Goal: Information Seeking & Learning: Check status

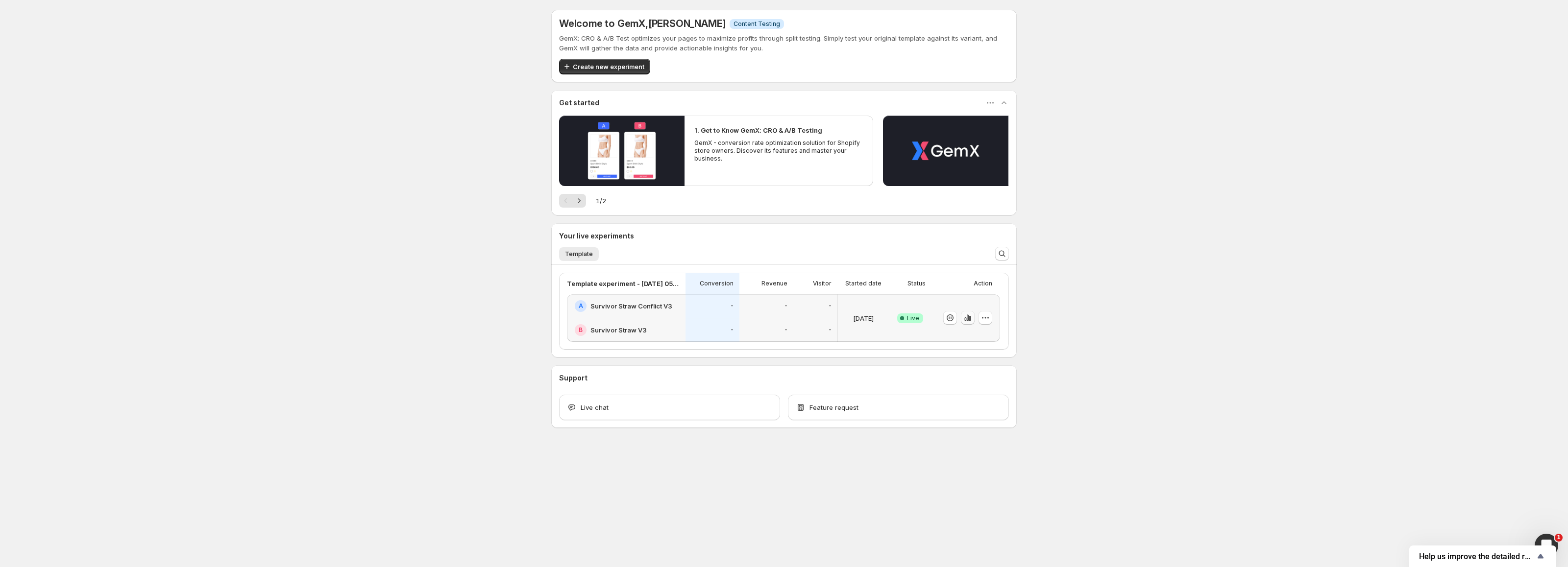
click at [968, 319] on icon "button" at bounding box center [968, 318] width 10 height 10
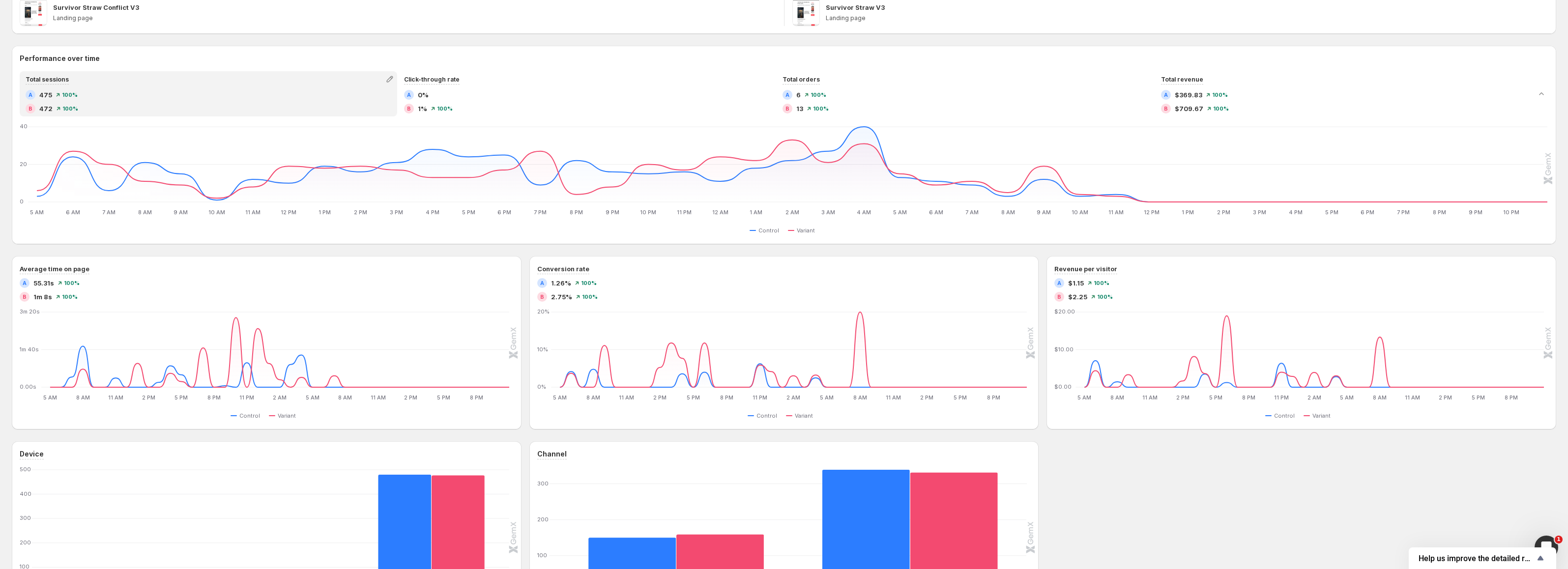
scroll to position [98, 0]
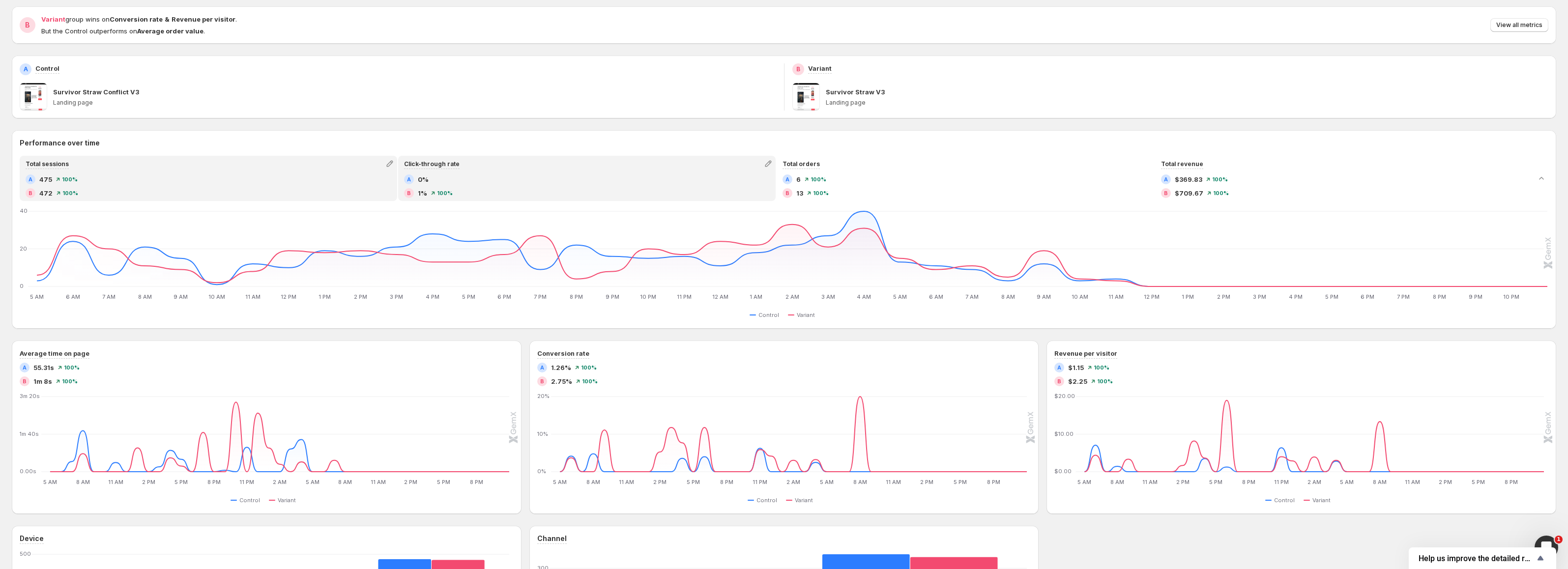
click at [532, 187] on div "A 0% B 1% 100 %" at bounding box center [587, 186] width 366 height 24
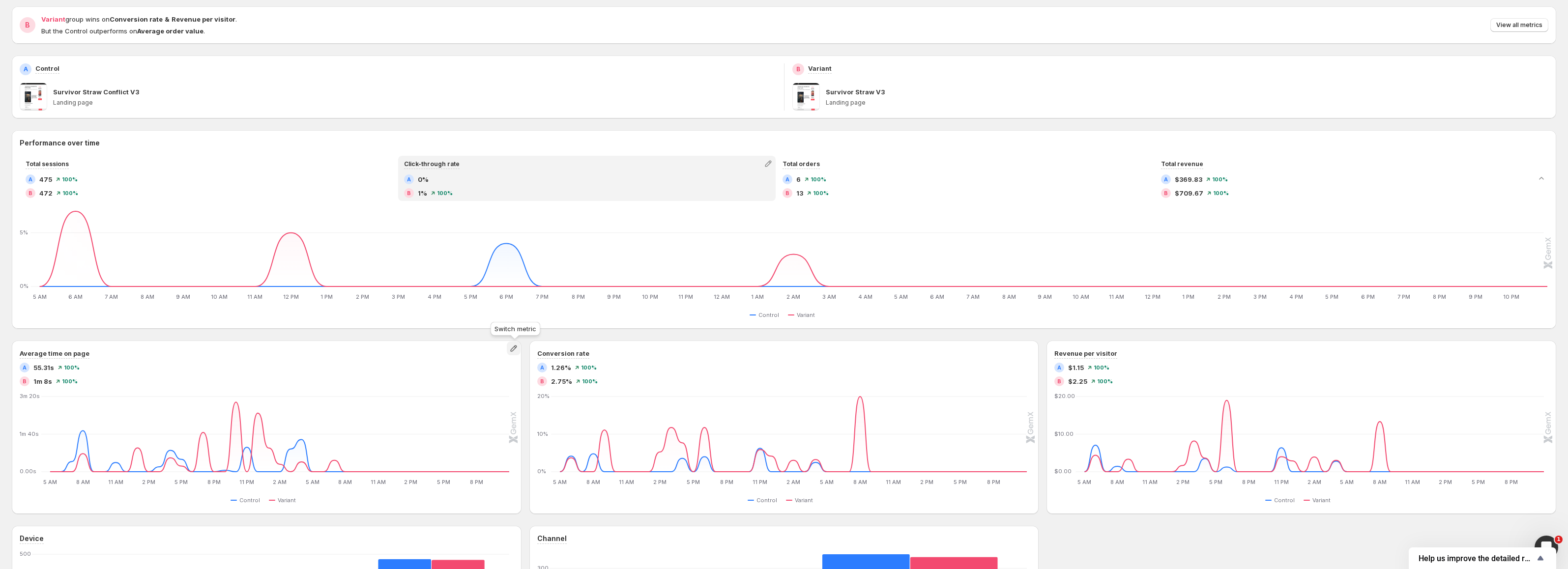
click at [514, 352] on icon "button" at bounding box center [514, 349] width 6 height 6
click at [965, 358] on div "Conversion rate" at bounding box center [784, 353] width 494 height 10
click at [1033, 347] on icon "button" at bounding box center [1031, 349] width 10 height 10
click at [986, 396] on button "Pageviews" at bounding box center [1035, 402] width 142 height 16
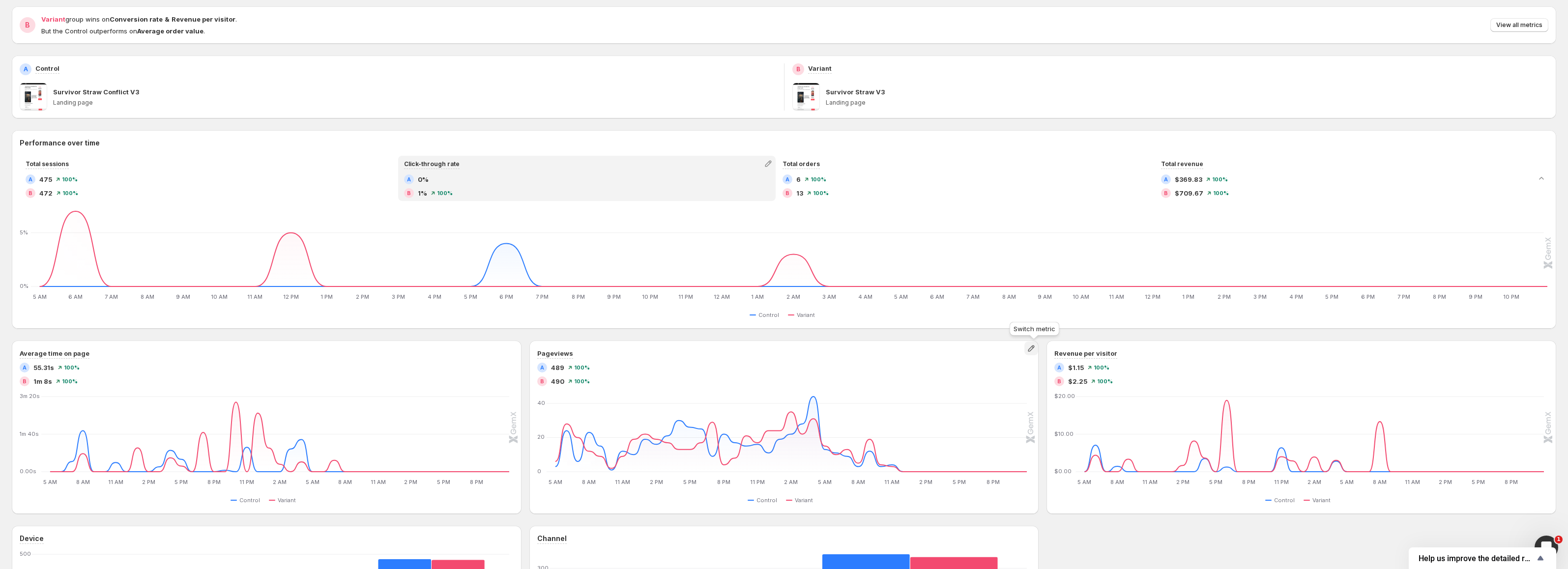
click at [1033, 349] on icon "button" at bounding box center [1031, 349] width 6 height 6
click at [996, 385] on span "Average order value" at bounding box center [998, 385] width 63 height 8
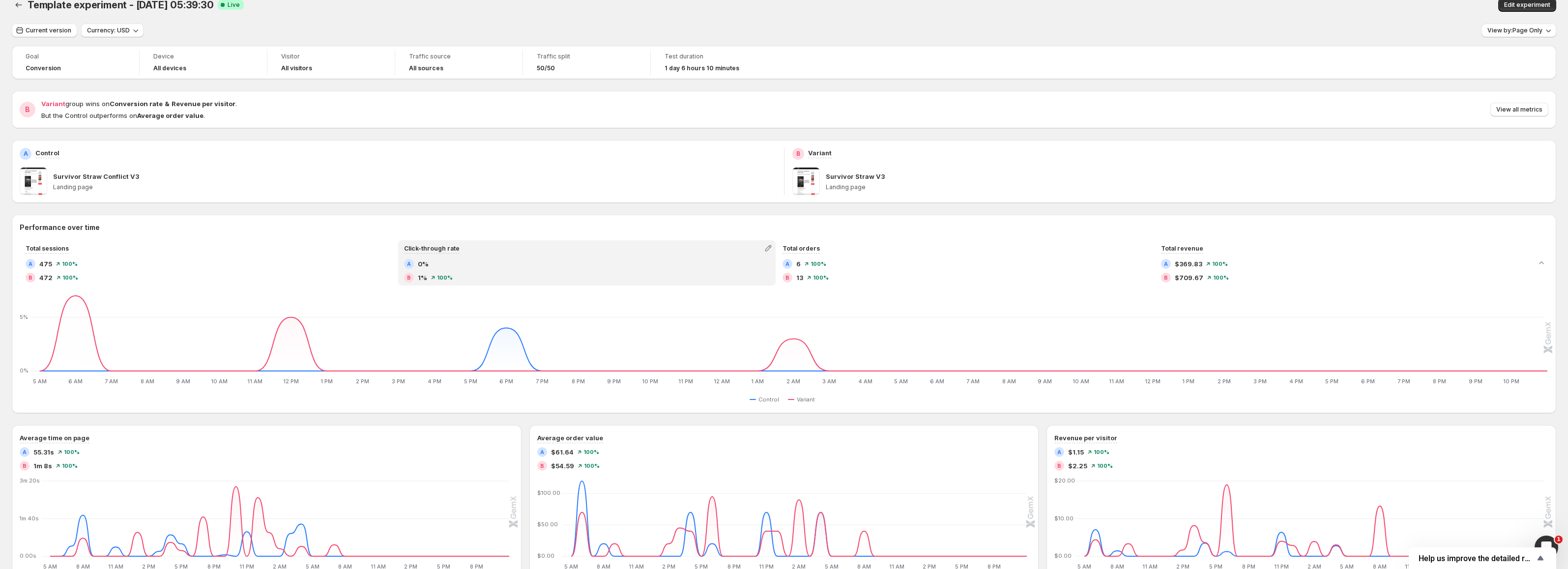
scroll to position [0, 0]
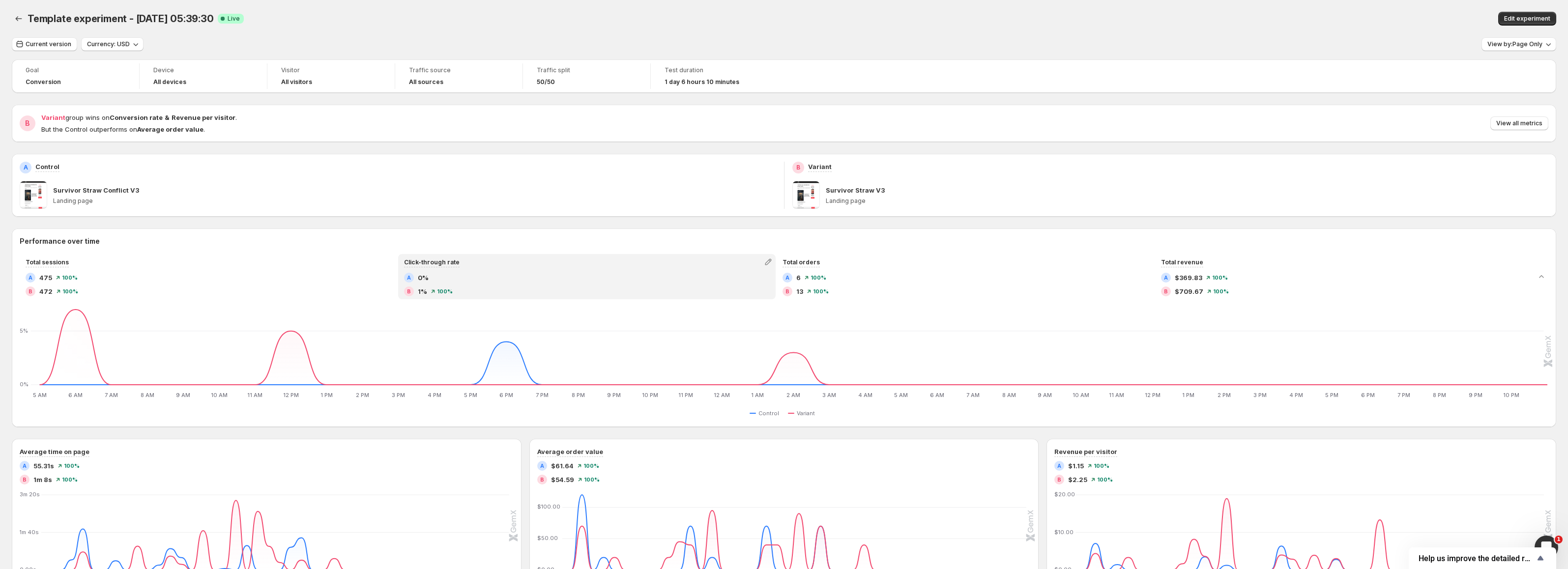
click at [644, 282] on div "A 0%" at bounding box center [587, 278] width 366 height 10
click at [766, 261] on icon "button" at bounding box center [768, 262] width 10 height 10
click at [935, 288] on div "B 13 100 %" at bounding box center [965, 291] width 366 height 10
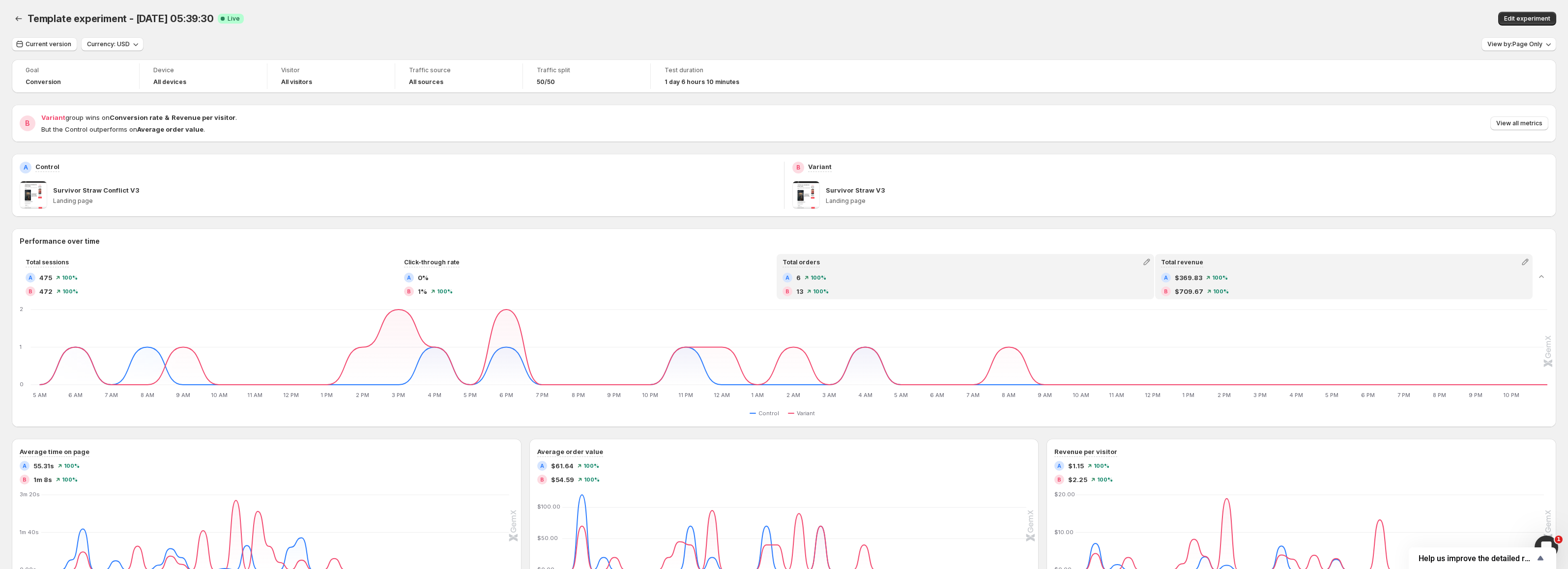
click at [1252, 273] on div "A $369.83 100 %" at bounding box center [1343, 278] width 366 height 10
